Goal: Use online tool/utility: Utilize a website feature to perform a specific function

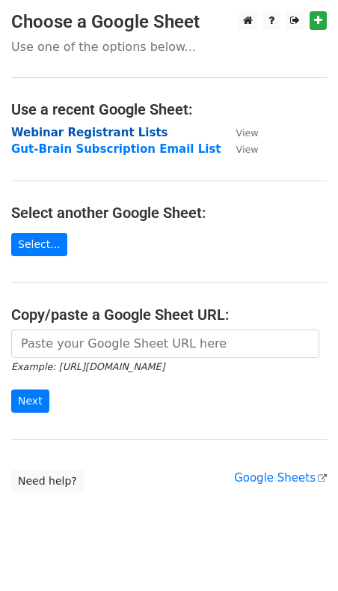
click at [98, 127] on strong "Webinar Registrant Lists" at bounding box center [89, 132] width 157 height 13
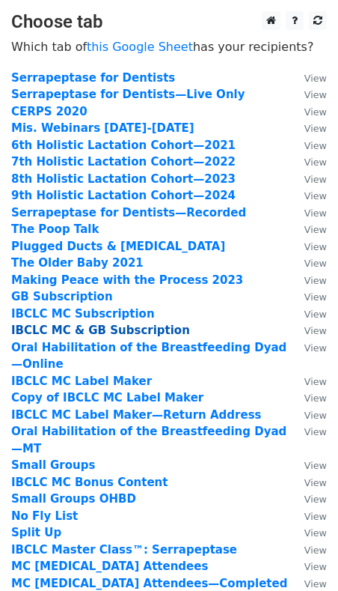
click at [77, 329] on strong "IBCLC MC & GB Subscription" at bounding box center [100, 329] width 179 height 13
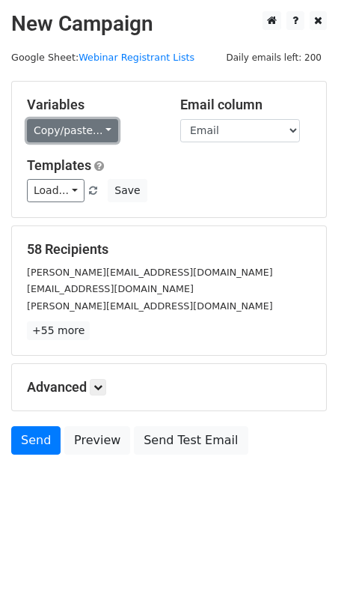
click at [65, 133] on link "Copy/paste..." at bounding box center [72, 130] width 91 height 23
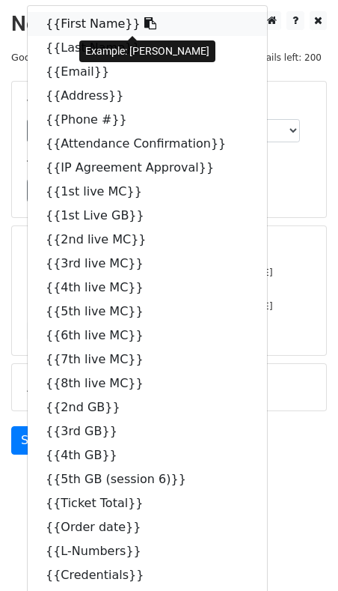
click at [102, 27] on link "{{First Name}}" at bounding box center [148, 24] width 240 height 24
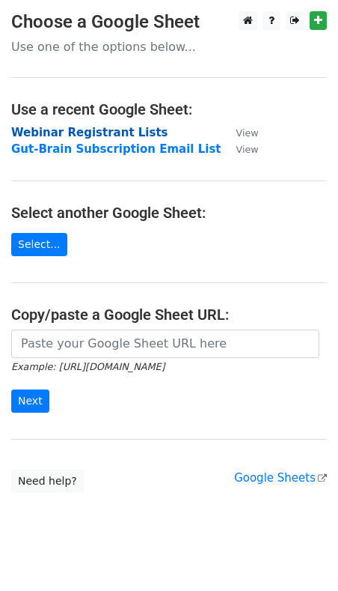
click at [73, 133] on strong "Webinar Registrant Lists" at bounding box center [89, 132] width 157 height 13
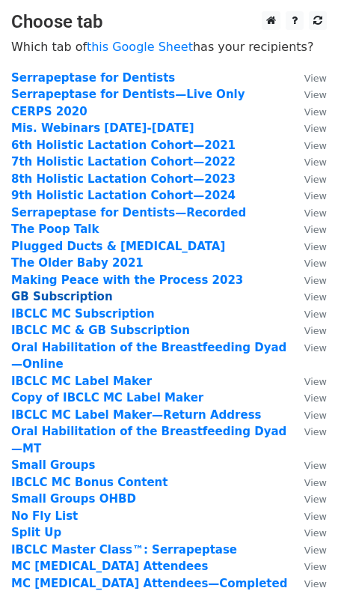
click at [69, 294] on strong "GB Subscription" at bounding box center [62, 296] width 102 height 13
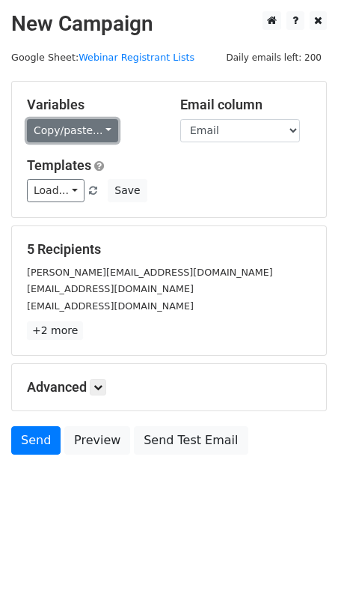
click at [57, 136] on link "Copy/paste..." at bounding box center [72, 130] width 91 height 23
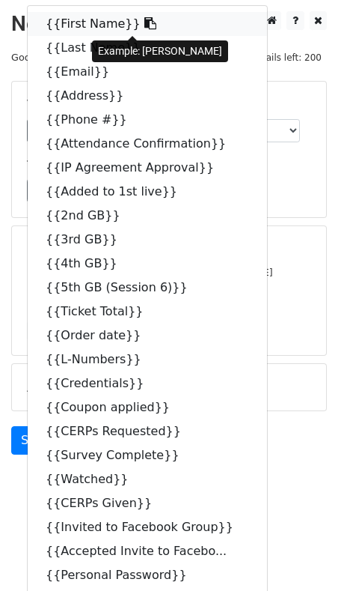
click at [83, 20] on link "{{First Name}}" at bounding box center [148, 24] width 240 height 24
